Goal: Task Accomplishment & Management: Manage account settings

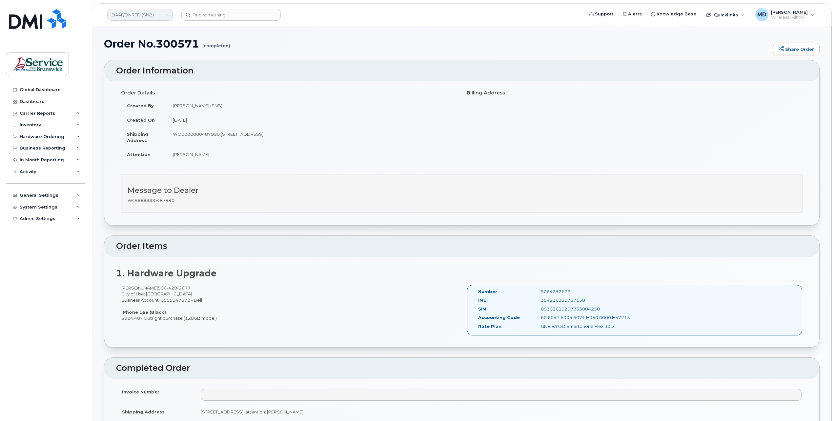
click at [152, 18] on link "DAAF/DNRED (SNB)" at bounding box center [140, 15] width 66 height 12
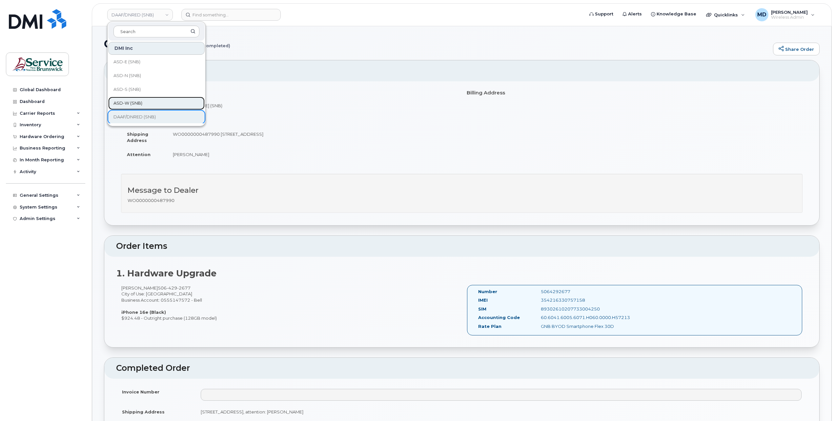
click at [144, 104] on link "ASD-W (SNB)" at bounding box center [156, 103] width 96 height 13
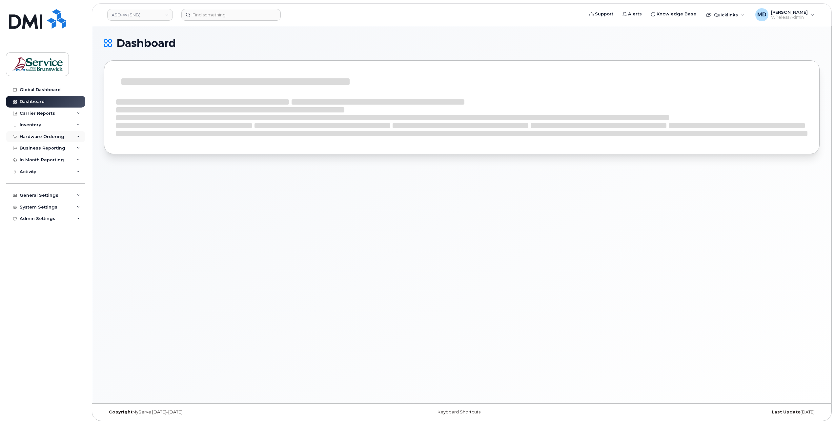
click at [49, 139] on div "Hardware Ordering" at bounding box center [42, 136] width 45 height 5
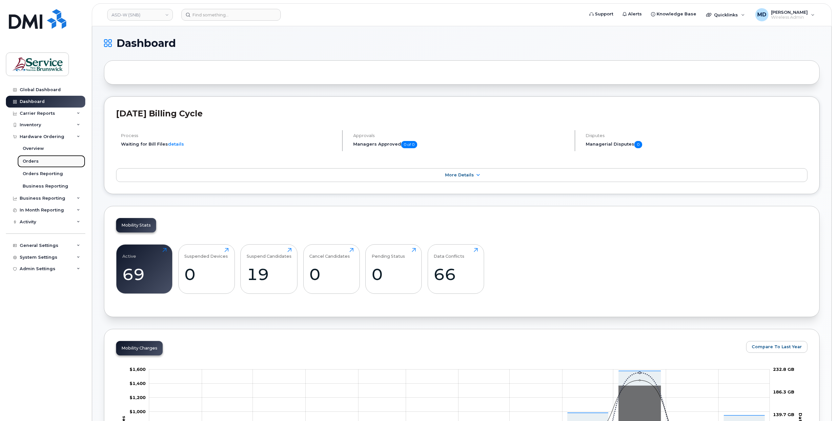
click at [35, 163] on div "Orders" at bounding box center [31, 161] width 16 height 6
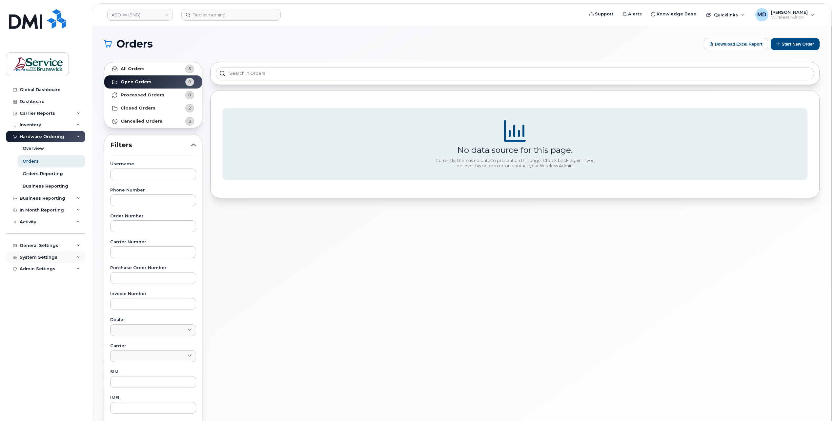
click at [49, 256] on div "System Settings" at bounding box center [39, 257] width 38 height 5
click at [31, 361] on link "Users" at bounding box center [51, 357] width 68 height 12
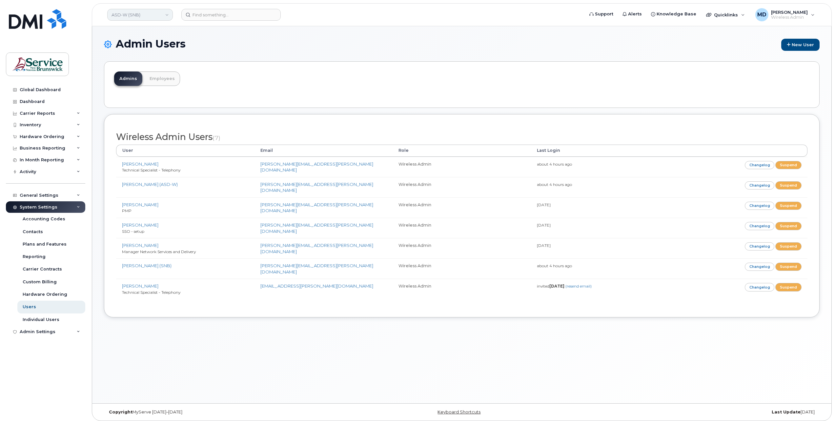
click at [141, 16] on link "ASD-W (SNB)" at bounding box center [140, 15] width 66 height 12
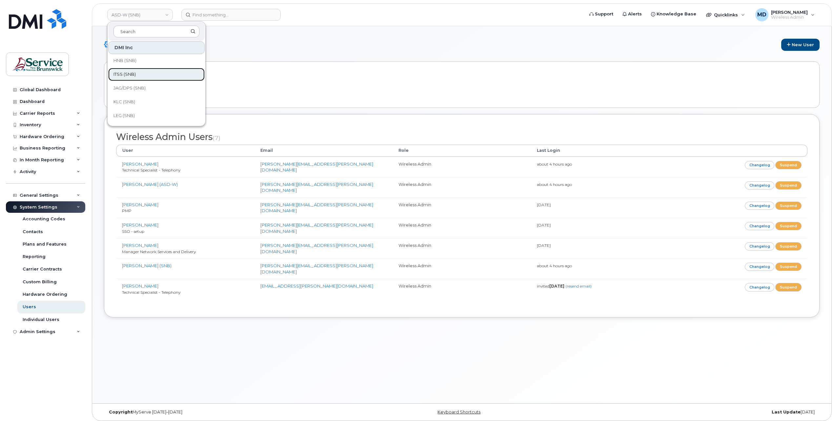
click at [178, 79] on link "ITSS (SNB)" at bounding box center [156, 74] width 96 height 13
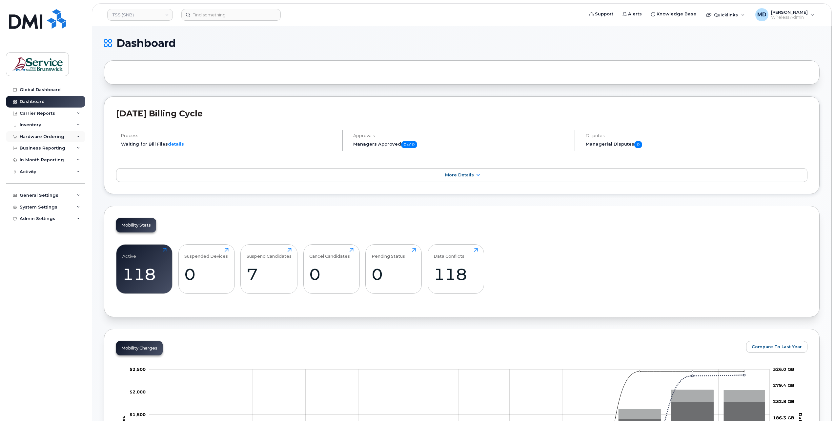
click at [51, 134] on div "Hardware Ordering" at bounding box center [42, 136] width 45 height 5
click at [37, 258] on div "System Settings" at bounding box center [39, 257] width 38 height 5
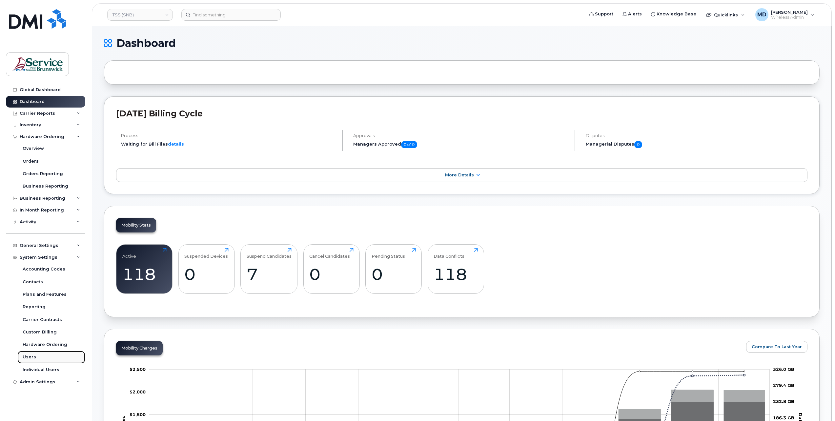
click at [30, 357] on div "Users" at bounding box center [29, 357] width 13 height 6
